Goal: Task Accomplishment & Management: Manage account settings

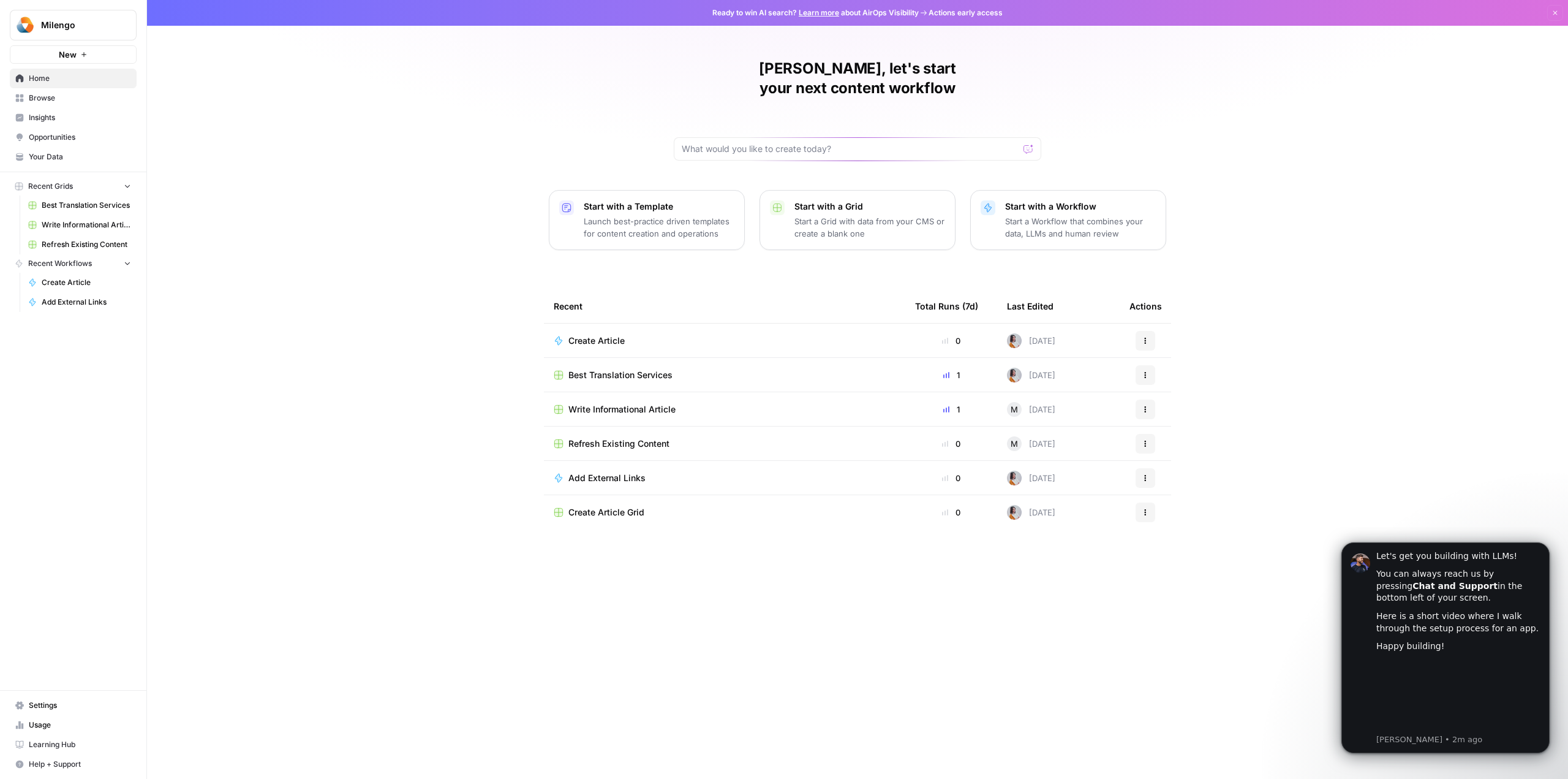
click at [65, 705] on span "Settings" at bounding box center [79, 705] width 102 height 11
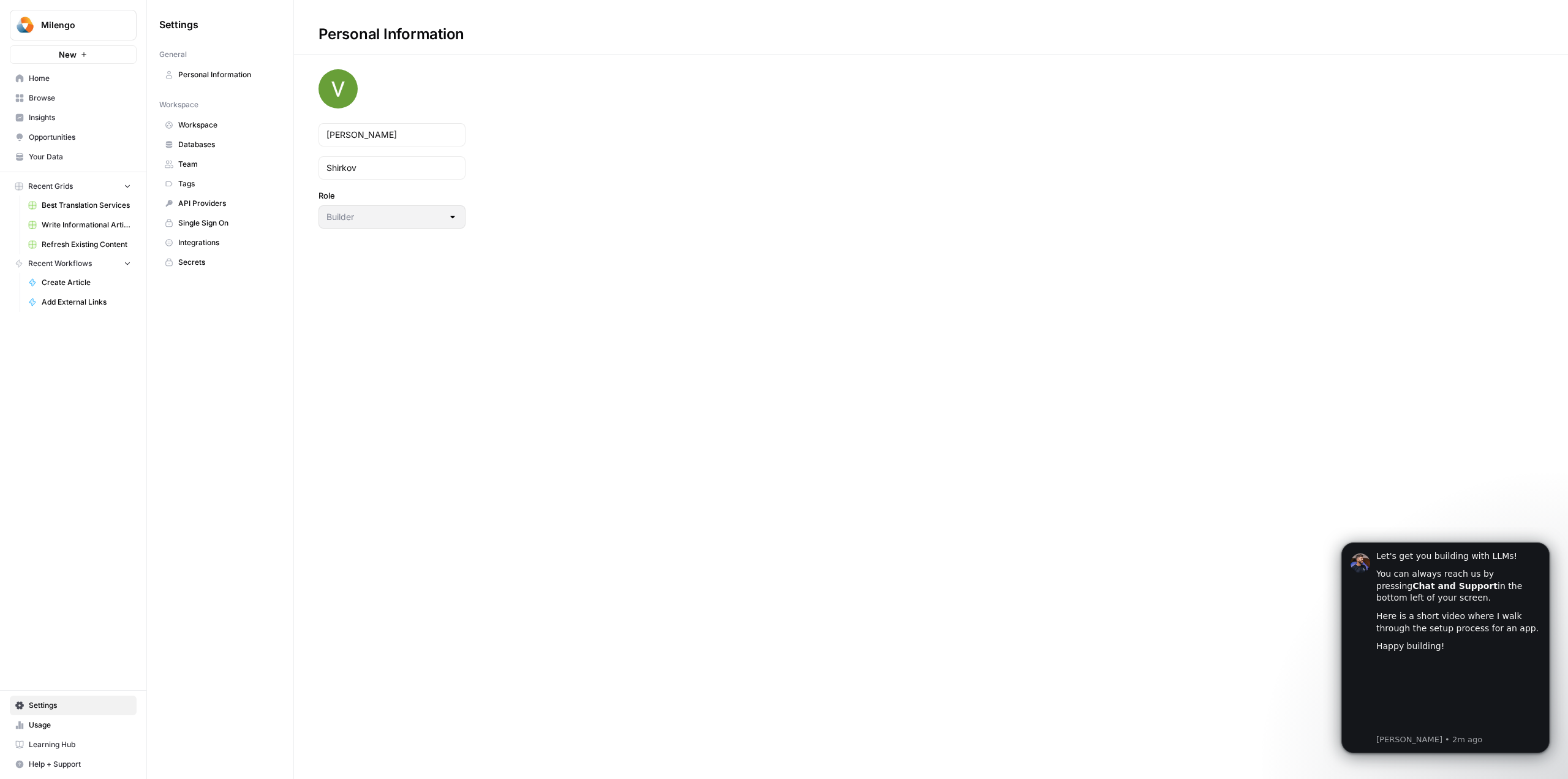
click at [238, 126] on span "Workspace" at bounding box center [227, 125] width 97 height 11
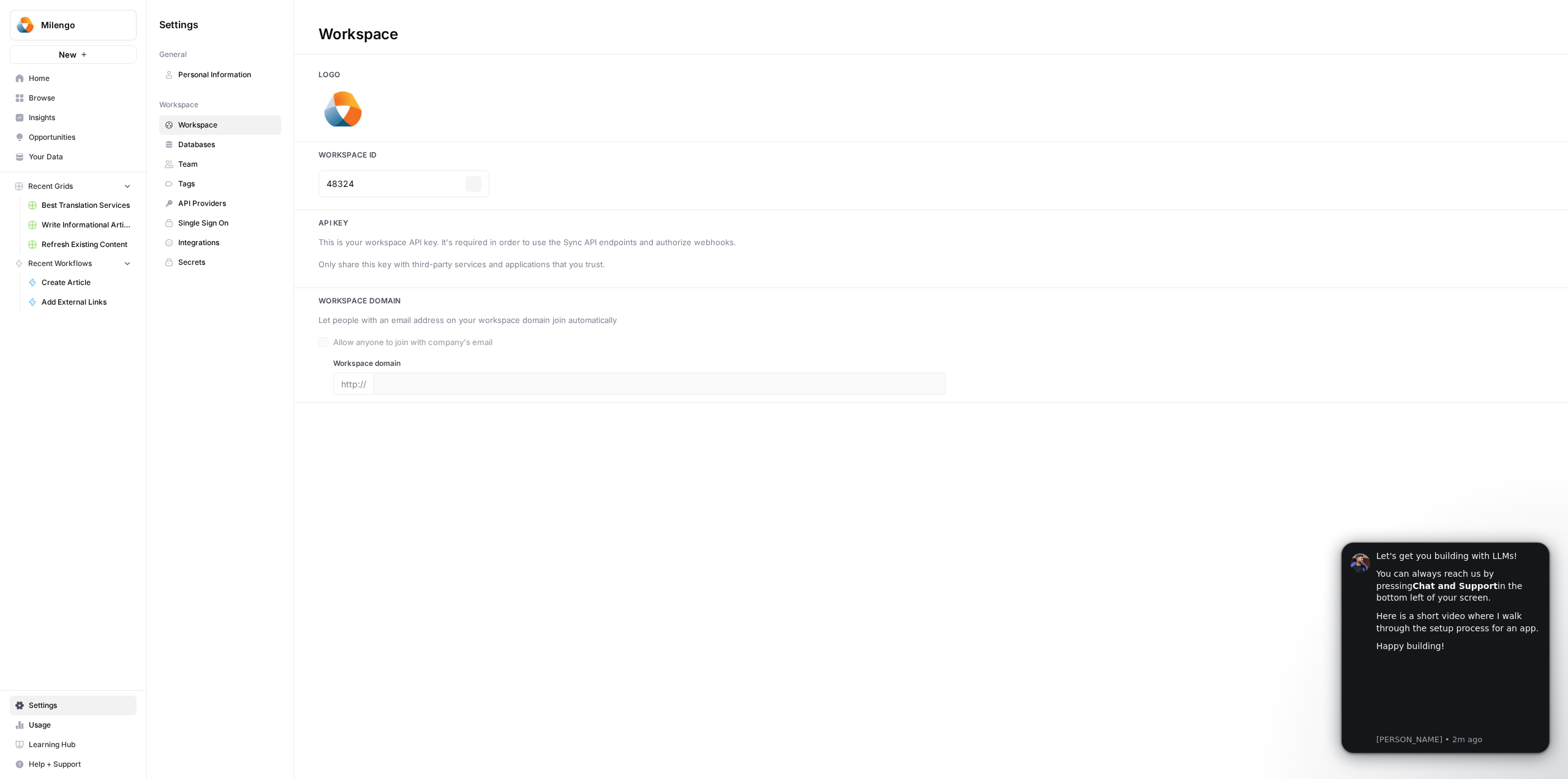
type input "[URL][DOMAIN_NAME]"
click at [218, 246] on span "Integrations" at bounding box center [227, 243] width 97 height 11
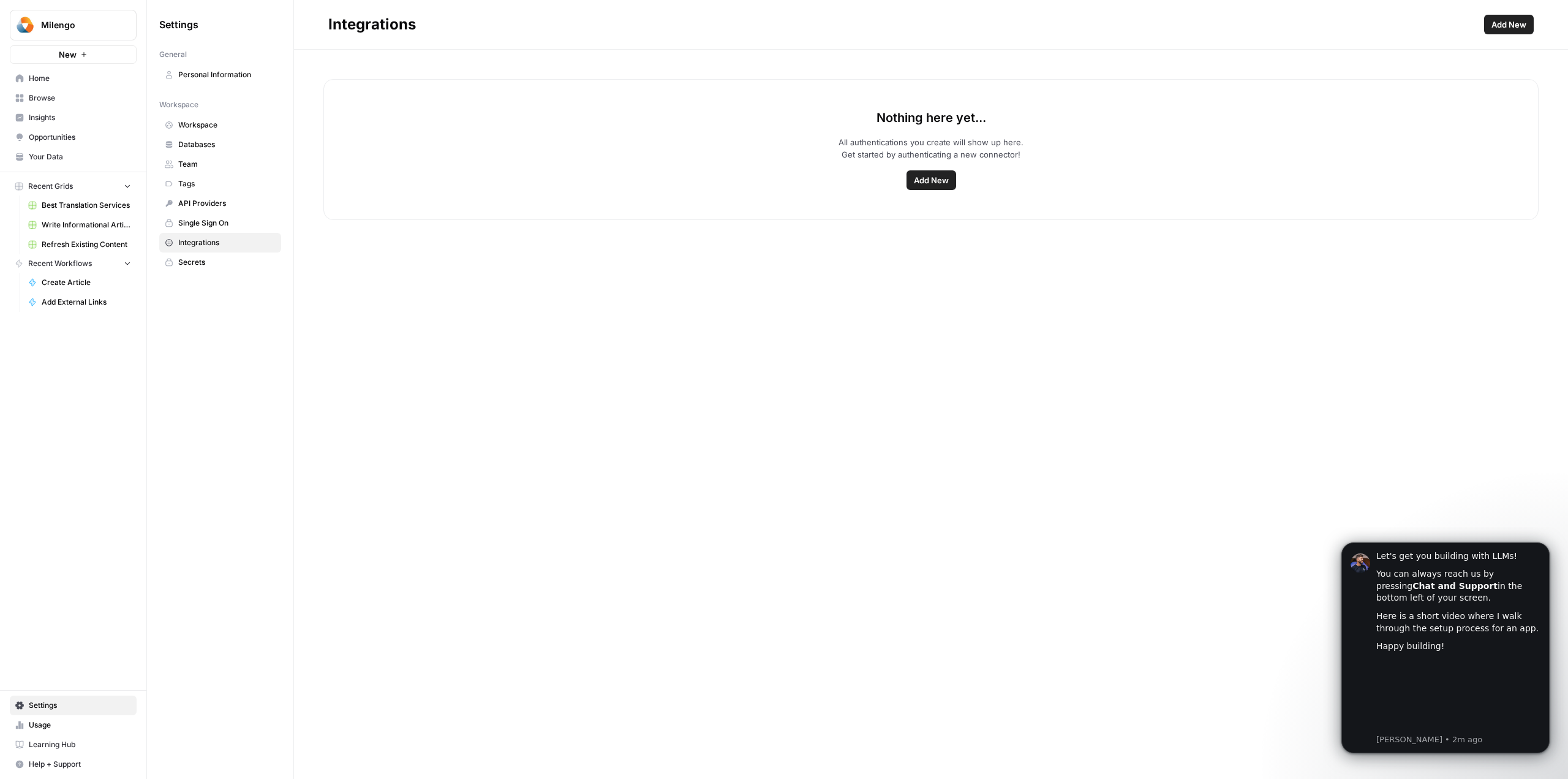
click at [927, 181] on span "Add New" at bounding box center [931, 180] width 35 height 12
